Goal: Task Accomplishment & Management: Complete application form

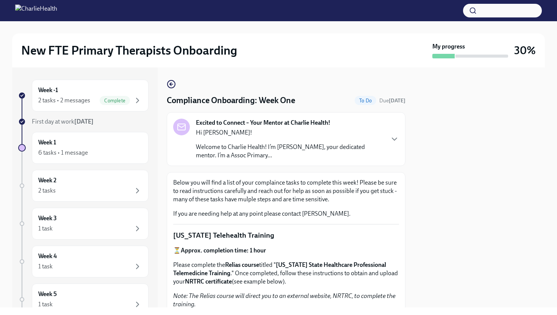
scroll to position [279, 0]
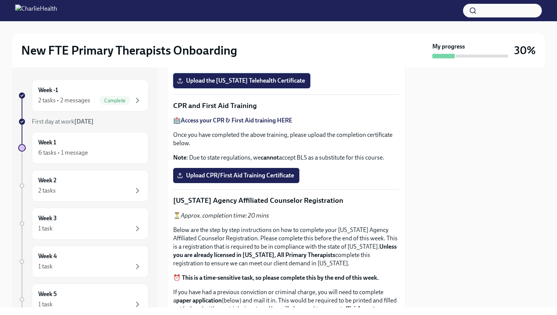
click at [221, 84] on span "Upload the [US_STATE] Telehealth Certificate" at bounding box center [241, 81] width 127 height 8
click at [0, 0] on input "Upload the [US_STATE] Telehealth Certificate" at bounding box center [0, 0] width 0 height 0
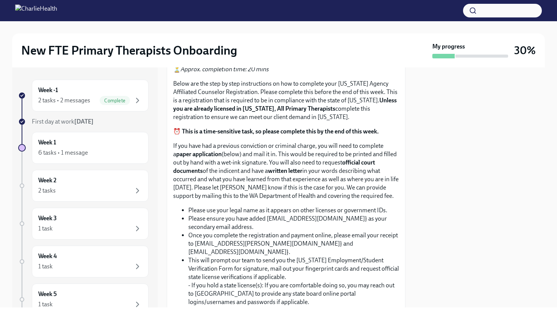
scroll to position [424, 0]
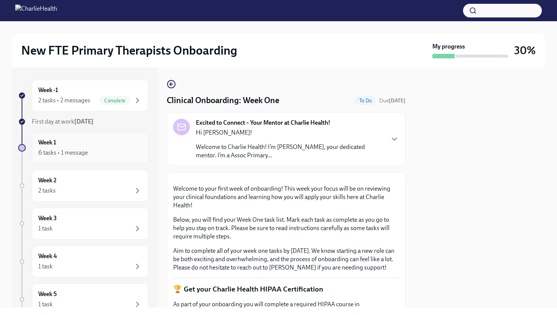
click at [110, 153] on div "6 tasks • 1 message" at bounding box center [90, 152] width 104 height 9
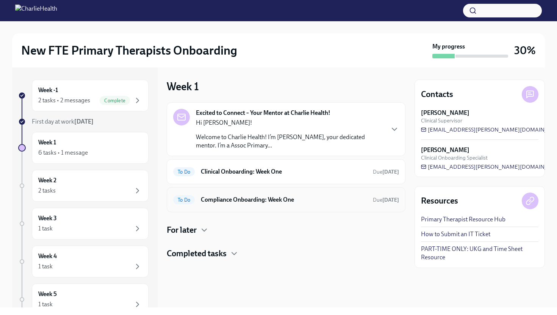
click at [268, 199] on h6 "Compliance Onboarding: Week One" at bounding box center [284, 200] width 166 height 8
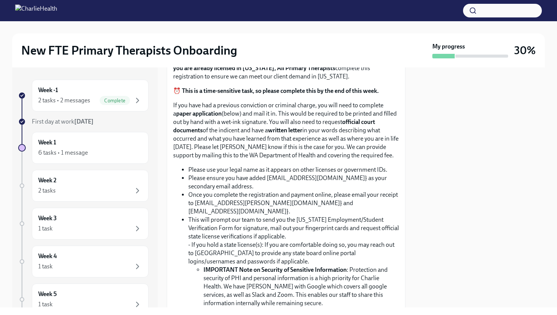
scroll to position [471, 0]
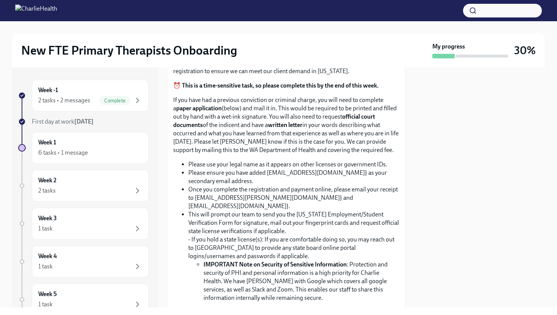
click at [0, 0] on input "Upload CPR/First Aid Training Certificate" at bounding box center [0, 0] width 0 height 0
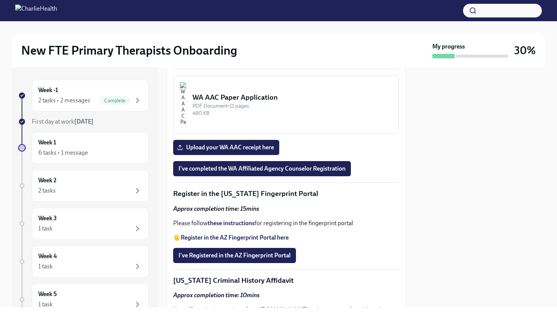
scroll to position [826, 0]
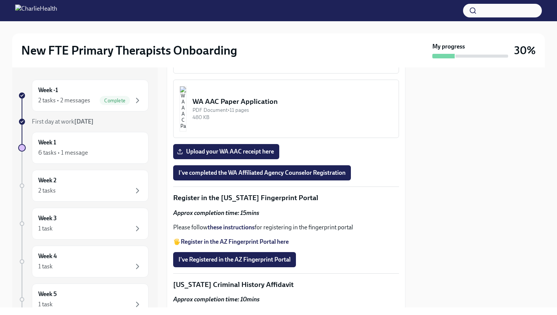
click at [277, 42] on div "WA AAC Registration Instructions" at bounding box center [292, 37] width 200 height 10
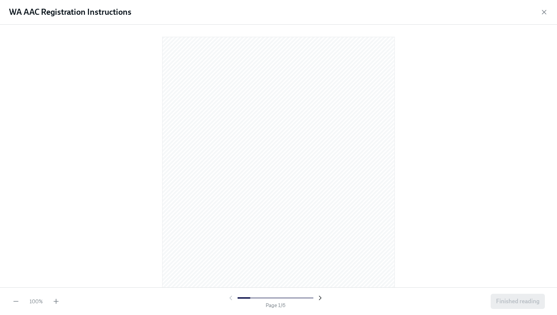
click at [319, 299] on icon "button" at bounding box center [320, 298] width 2 height 4
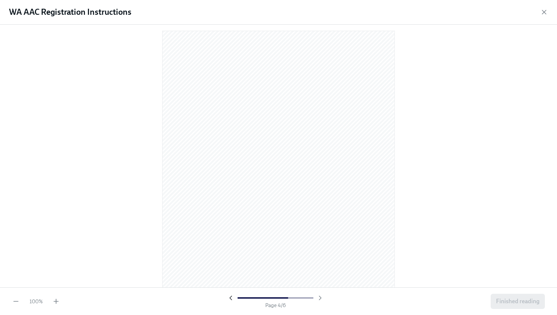
click at [232, 297] on icon "button" at bounding box center [231, 298] width 8 height 8
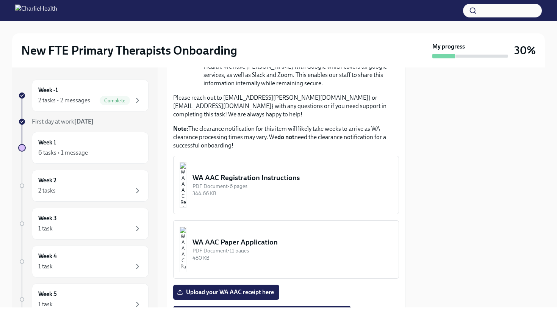
scroll to position [680, 0]
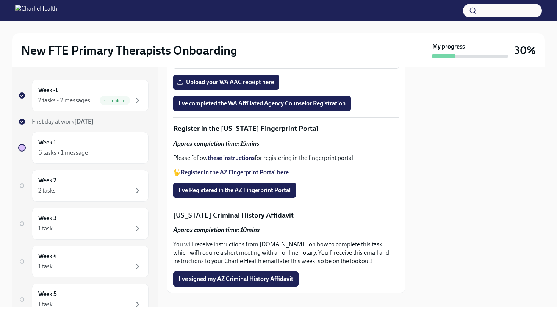
scroll to position [896, 0]
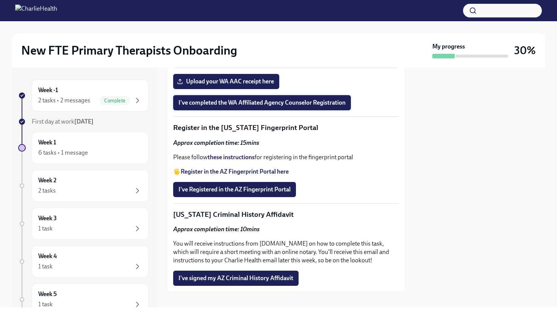
click at [247, 110] on button "I've completed the WA Affiliated Agency Counselor Registration" at bounding box center [262, 102] width 178 height 15
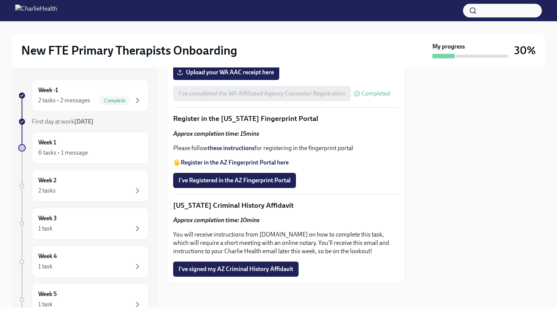
scroll to position [1014, 0]
click at [236, 166] on strong "Register in the AZ Fingerprint Portal here" at bounding box center [235, 162] width 108 height 7
click at [244, 152] on strong "these instructions" at bounding box center [231, 147] width 47 height 7
click at [258, 184] on span "I've Registered in the AZ Fingerprint Portal" at bounding box center [234, 181] width 112 height 8
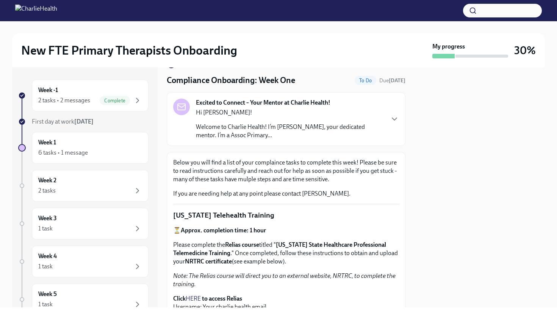
scroll to position [0, 0]
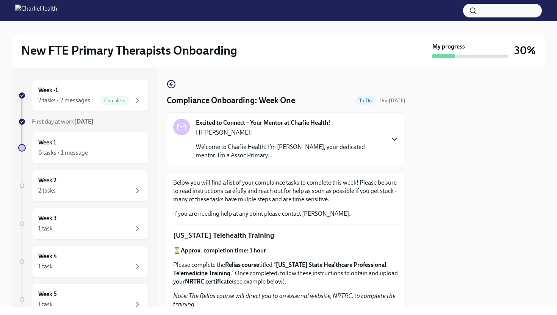
click at [391, 141] on icon "button" at bounding box center [394, 139] width 9 height 9
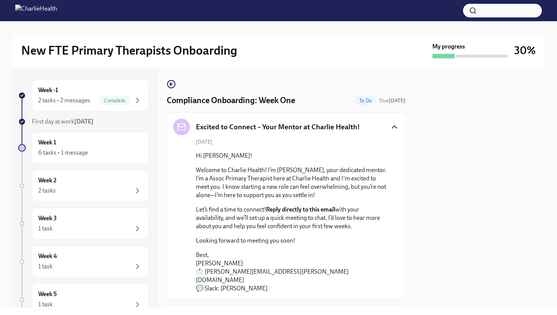
click at [391, 141] on div "September 3rd Hi Lilly! Welcome to Charlie Health! I’m Morgan Waites, your dedi…" at bounding box center [286, 215] width 226 height 154
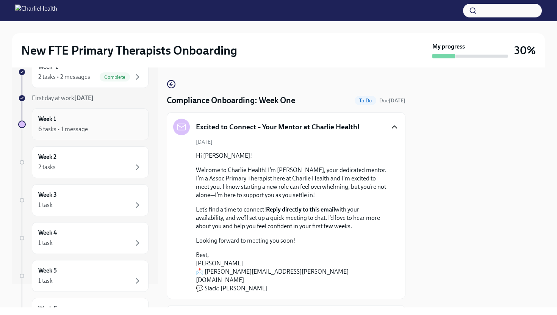
scroll to position [26, 0]
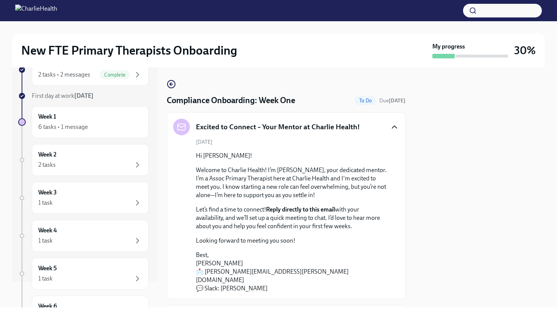
click at [233, 170] on p "Welcome to Charlie Health! I’m Morgan Waites, your dedicated mentor. I’m a Asso…" at bounding box center [291, 182] width 191 height 33
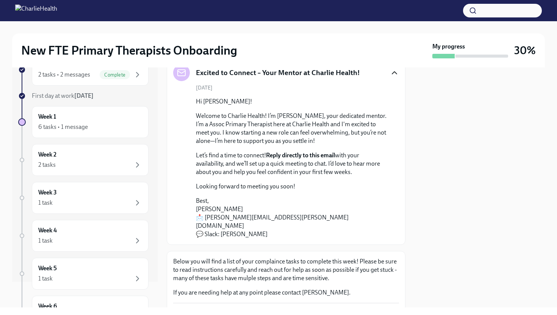
scroll to position [56, 0]
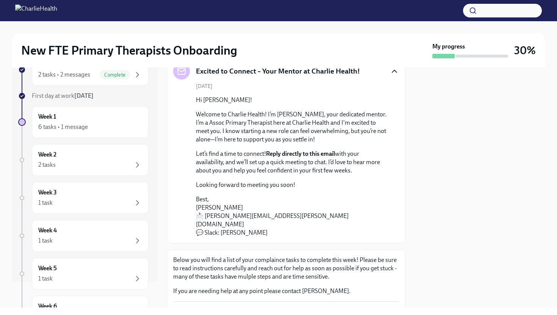
click at [291, 154] on strong "Reply directly to this email" at bounding box center [300, 153] width 69 height 7
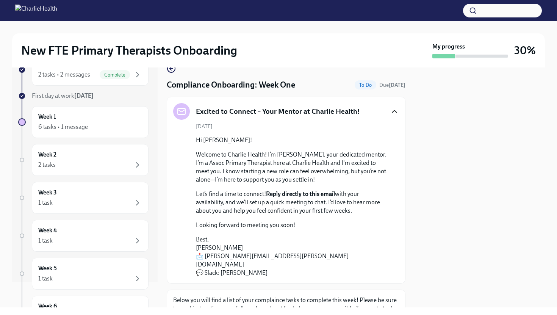
scroll to position [10, 0]
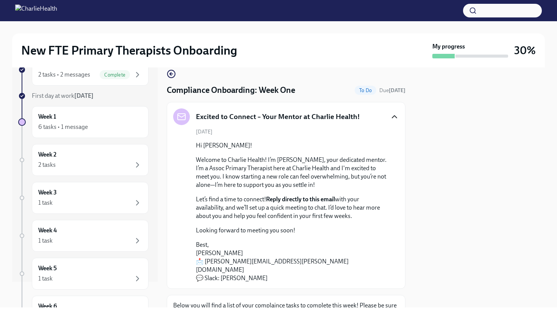
click at [394, 117] on icon "button" at bounding box center [394, 116] width 9 height 9
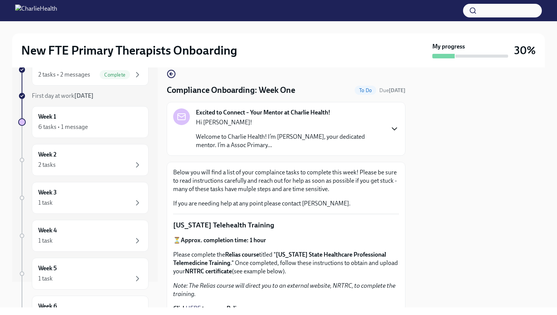
click at [394, 127] on icon "button" at bounding box center [394, 128] width 9 height 9
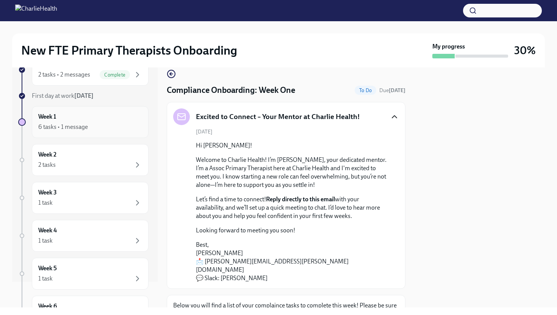
click at [107, 124] on div "6 tasks • 1 message" at bounding box center [90, 126] width 104 height 9
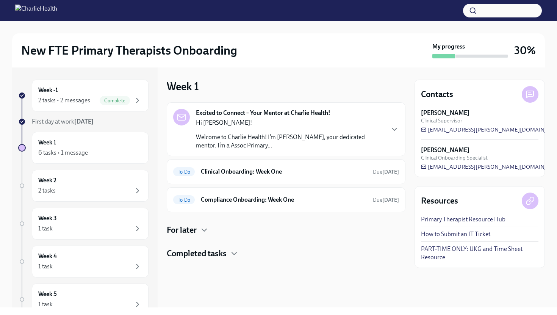
click at [182, 121] on icon at bounding box center [181, 117] width 9 height 9
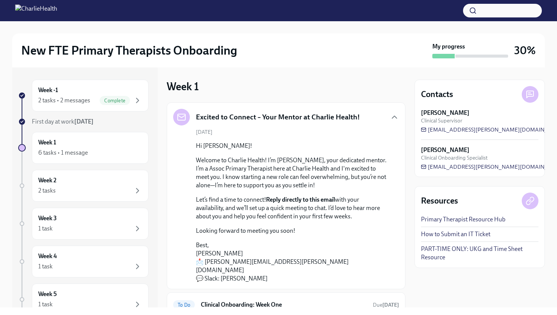
click at [357, 163] on p "Welcome to Charlie Health! I’m Morgan Waites, your dedicated mentor. I’m a Asso…" at bounding box center [291, 172] width 191 height 33
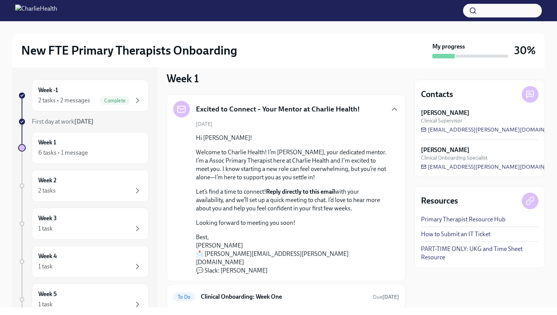
scroll to position [8, 0]
click at [277, 193] on strong "Reply directly to this email" at bounding box center [300, 191] width 69 height 7
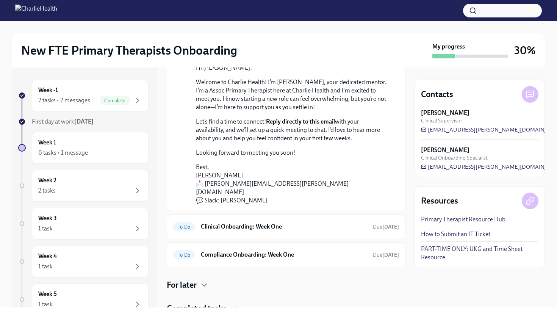
scroll to position [101, 0]
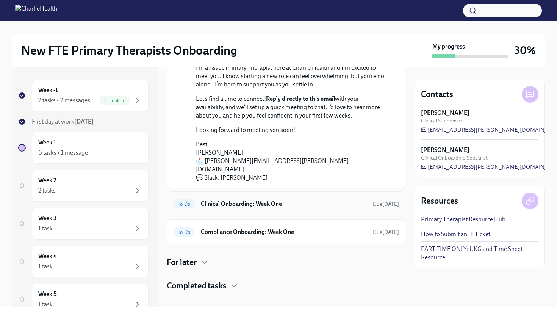
click at [257, 200] on div "To Do Clinical Onboarding: Week One Due in 4 days" at bounding box center [286, 204] width 226 height 12
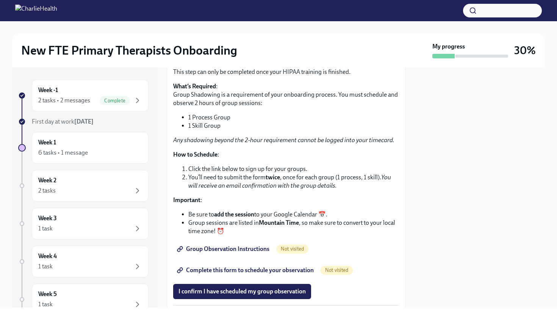
scroll to position [1238, 0]
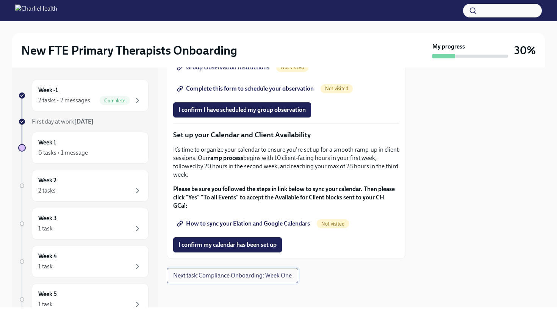
click at [239, 276] on span "Next task : Compliance Onboarding: Week One" at bounding box center [232, 276] width 119 height 8
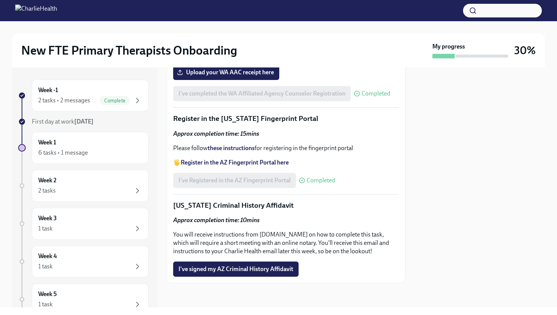
scroll to position [1060, 0]
click at [239, 268] on span "I've signed my AZ Criminal History Affidavit" at bounding box center [235, 269] width 115 height 8
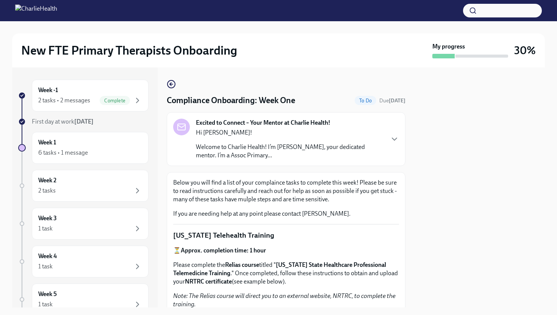
scroll to position [0, 0]
click at [172, 84] on icon "button" at bounding box center [171, 84] width 3 height 0
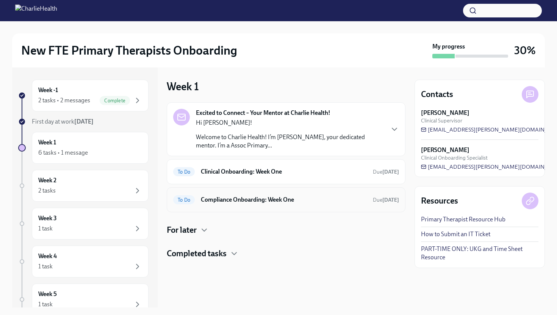
click at [265, 202] on h6 "Compliance Onboarding: Week One" at bounding box center [284, 200] width 166 height 8
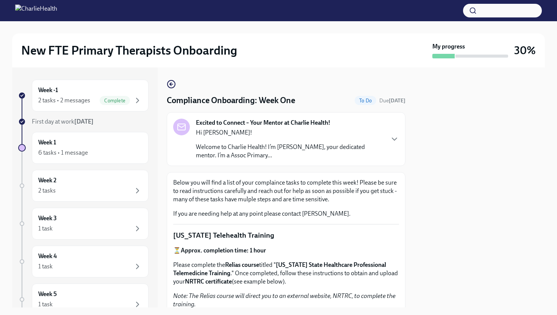
click at [173, 84] on icon "button" at bounding box center [171, 84] width 9 height 9
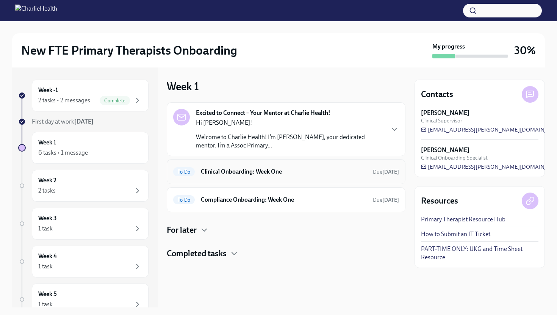
click at [226, 168] on h6 "Clinical Onboarding: Week One" at bounding box center [284, 171] width 166 height 8
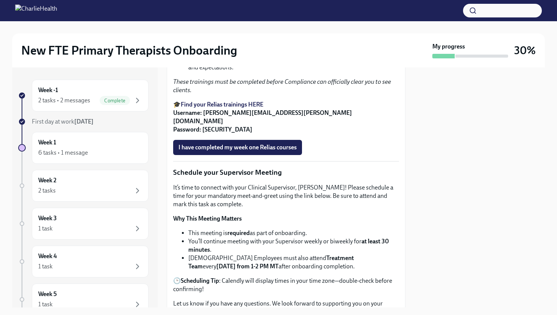
scroll to position [576, 0]
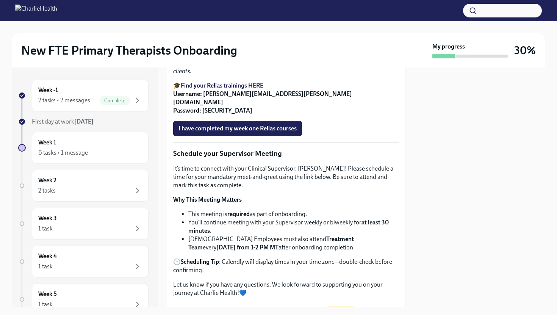
click at [255, 89] on strong "Find your Relias trainings HERE" at bounding box center [222, 85] width 83 height 7
